Goal: Task Accomplishment & Management: Manage account settings

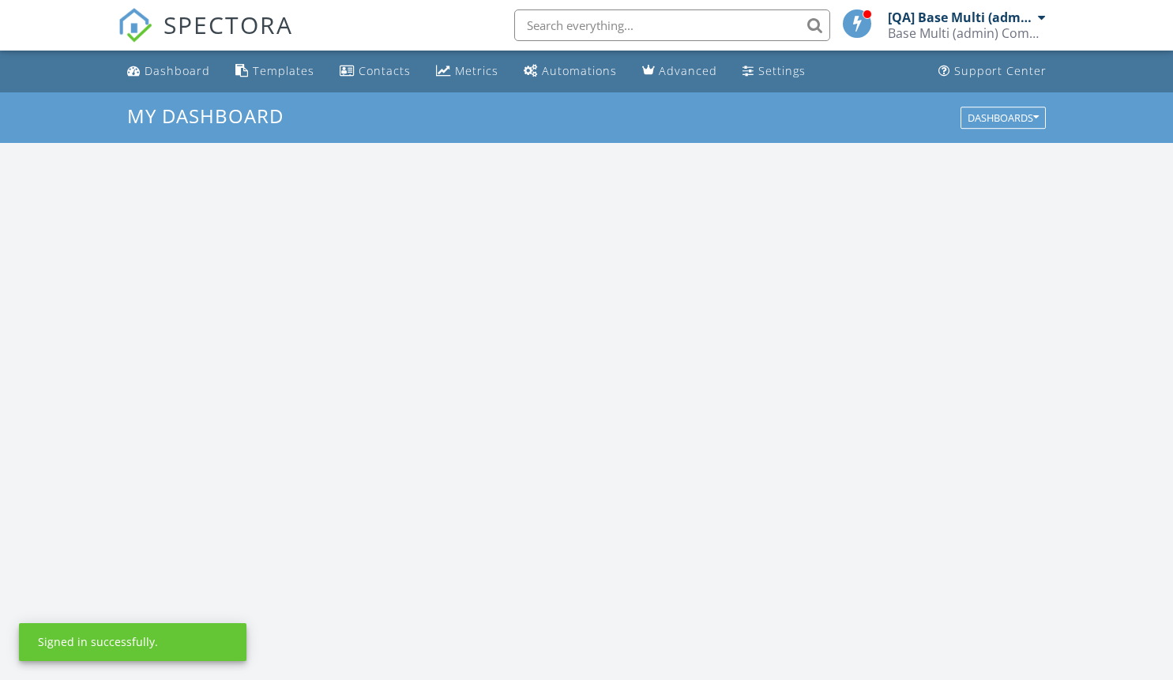
scroll to position [1462, 1197]
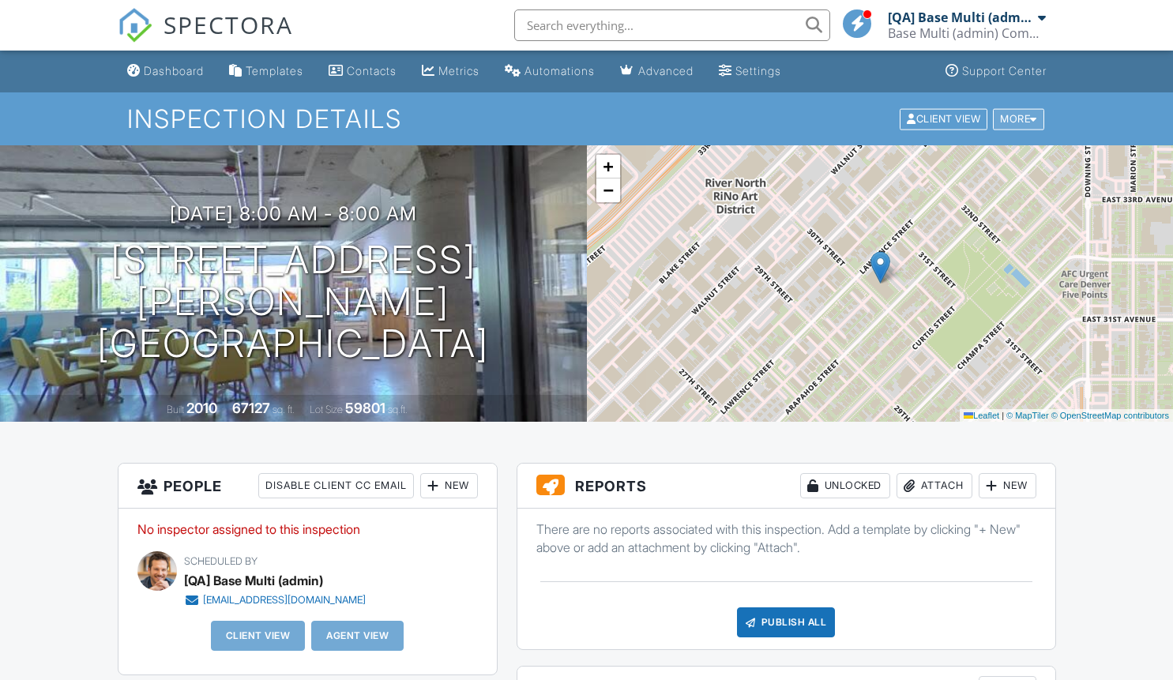
click at [1016, 118] on div "More" at bounding box center [1018, 118] width 51 height 21
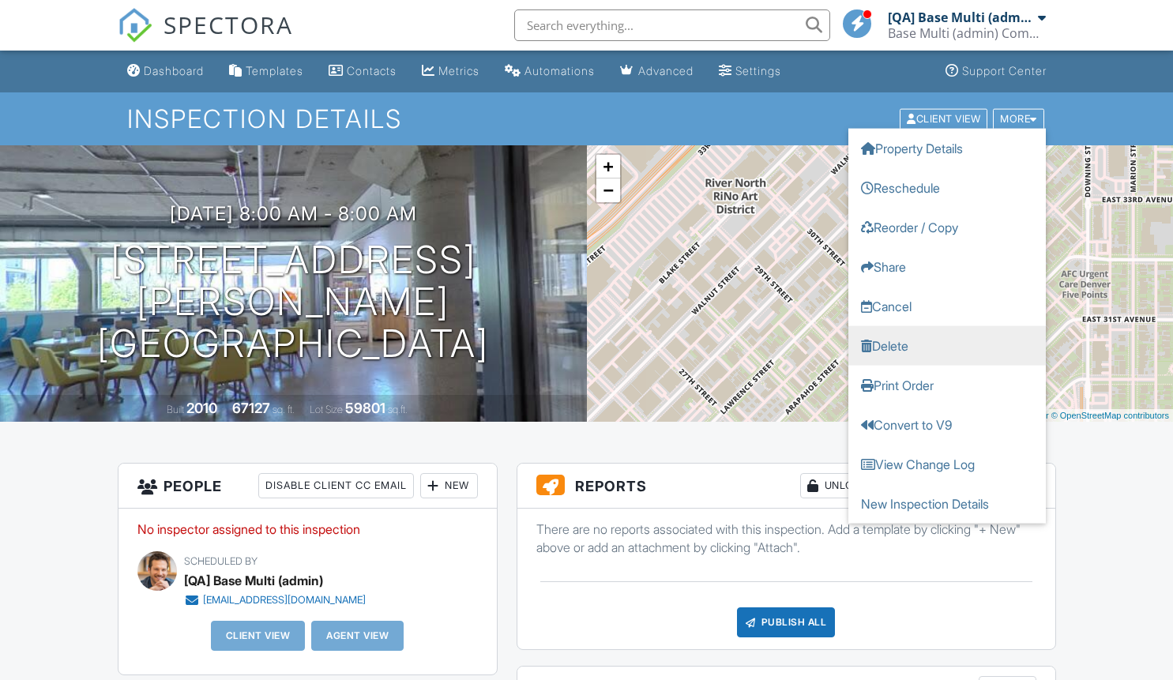
click at [946, 345] on link "Delete" at bounding box center [946, 344] width 197 height 39
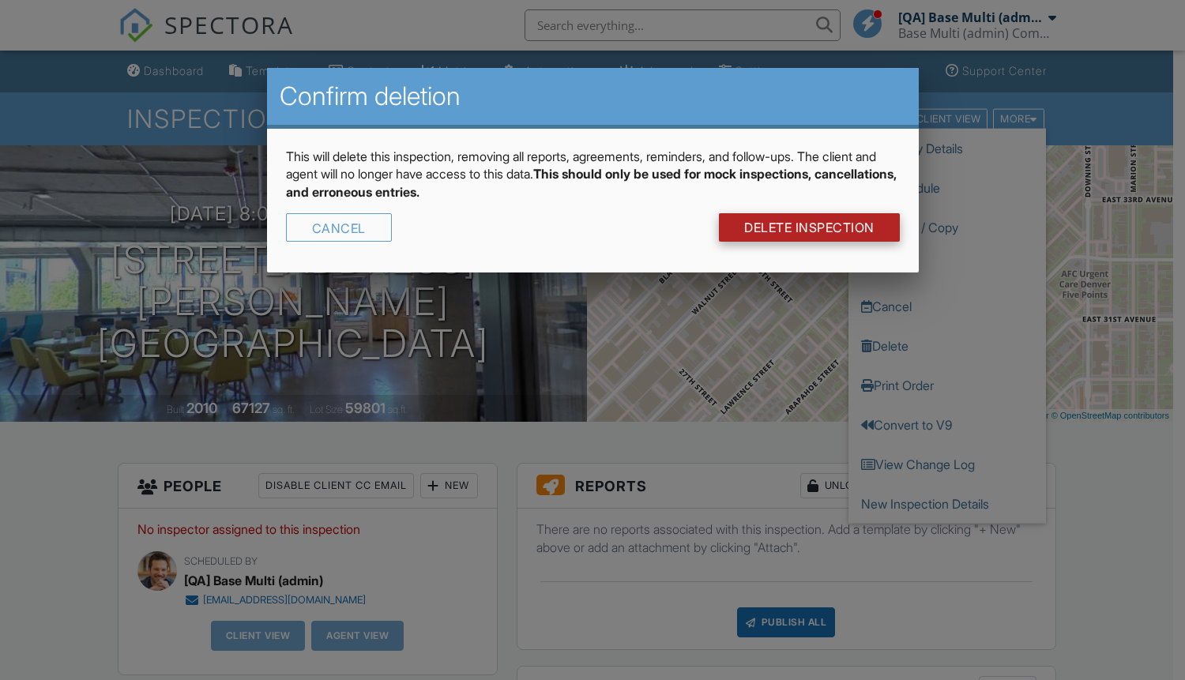
click at [807, 227] on link "DELETE Inspection" at bounding box center [809, 227] width 181 height 28
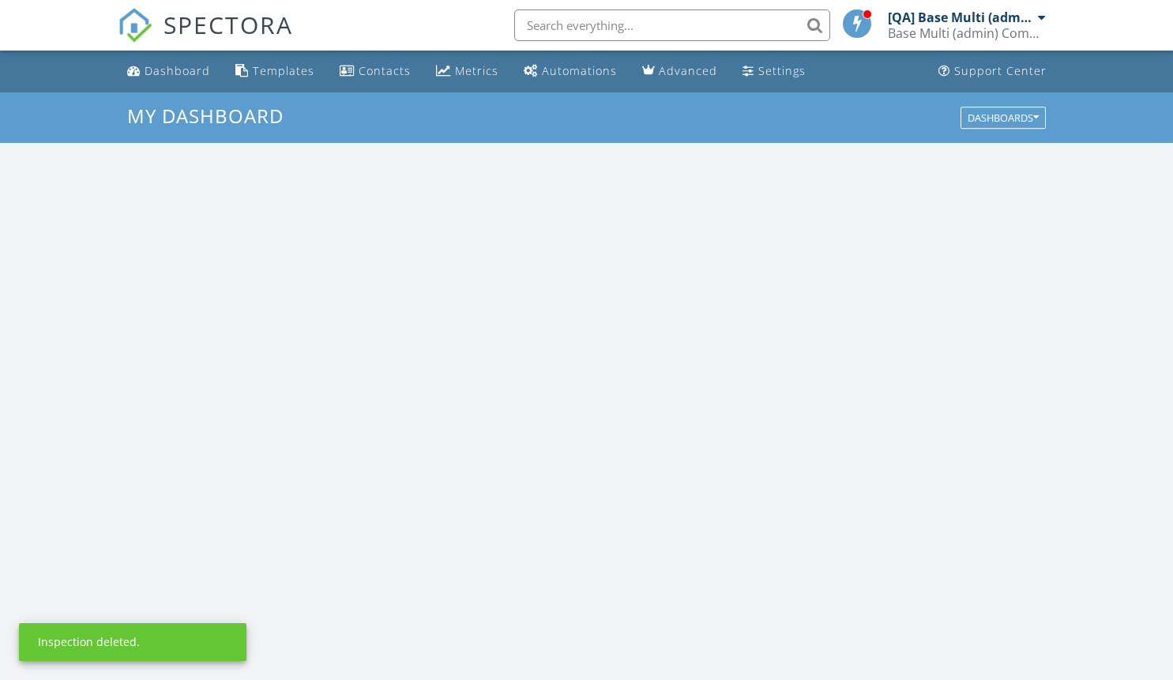
scroll to position [1462, 1197]
